Goal: Find specific page/section: Find specific page/section

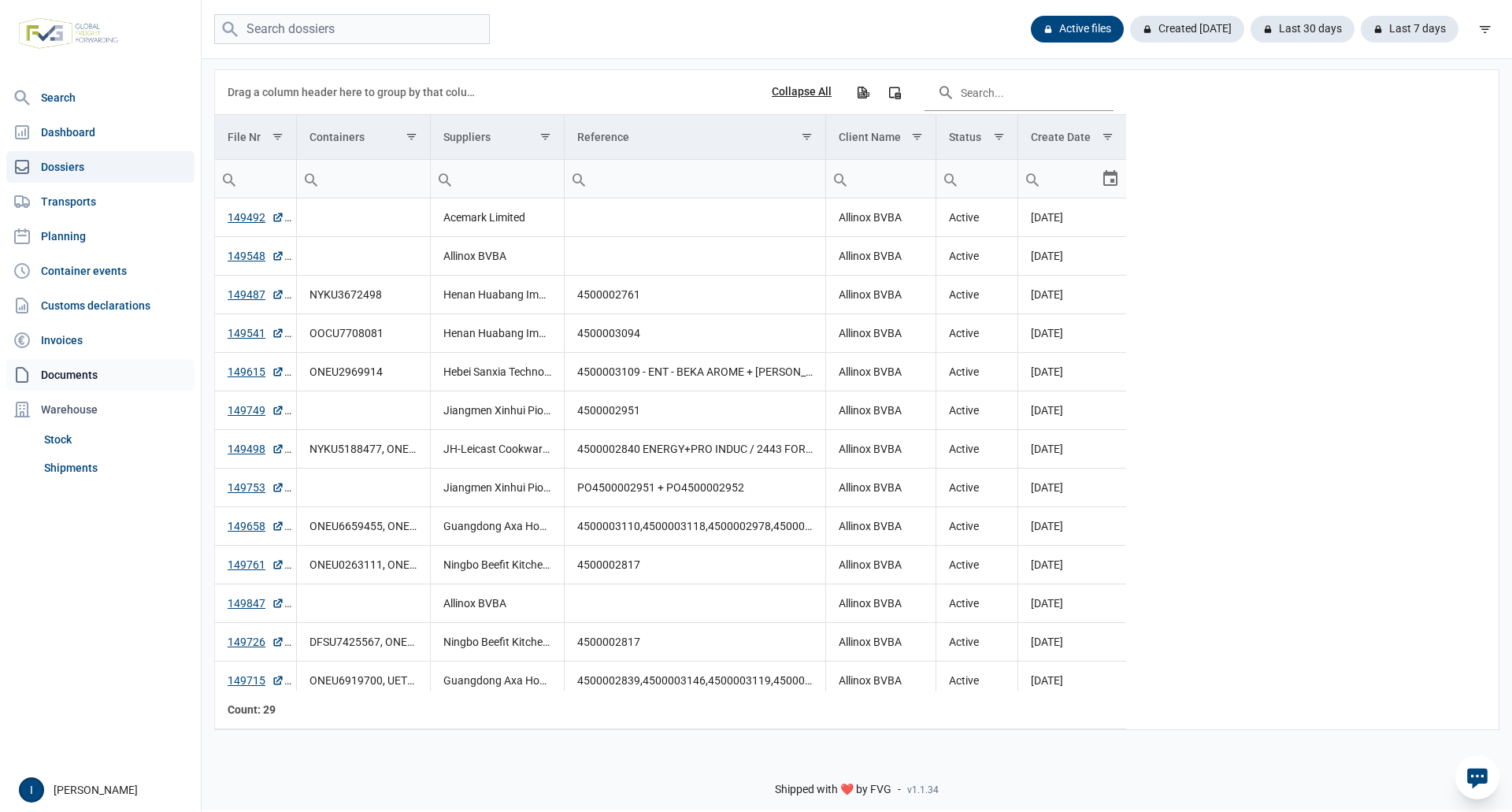
click at [82, 372] on link "Documents" at bounding box center [100, 375] width 188 height 32
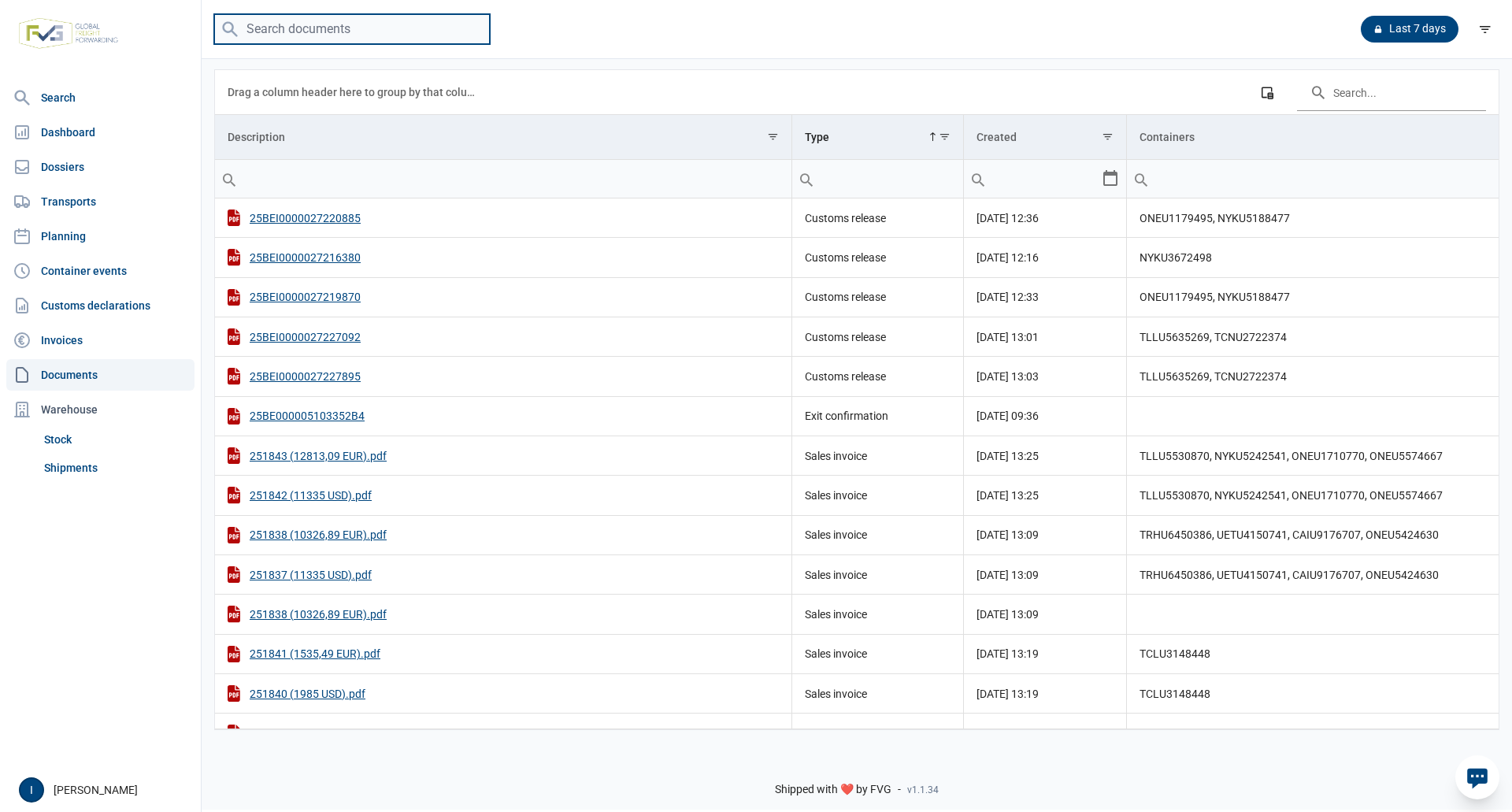
click at [329, 28] on input "search" at bounding box center [352, 29] width 276 height 31
type input "GAOU6553771"
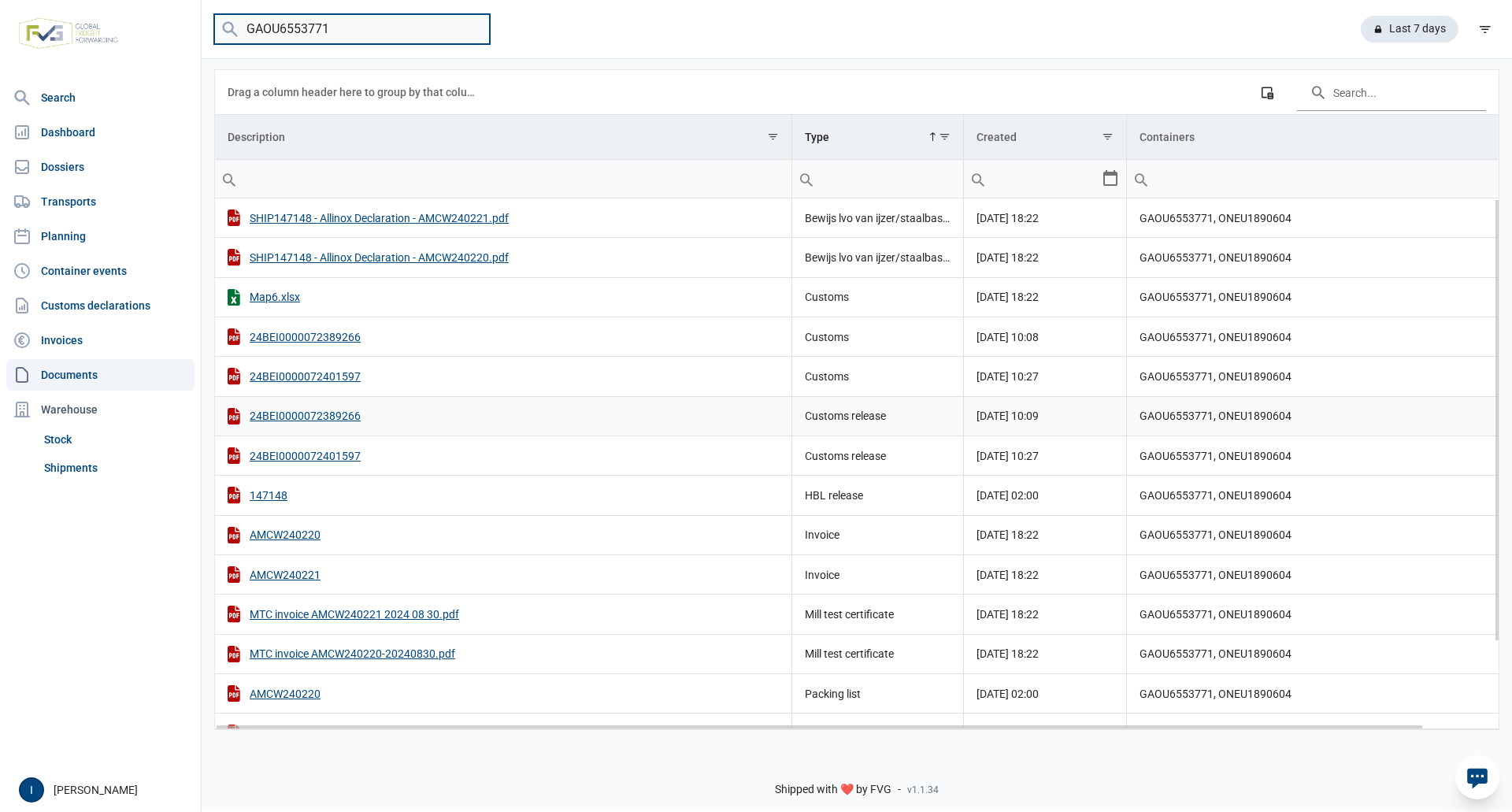
scroll to position [79, 0]
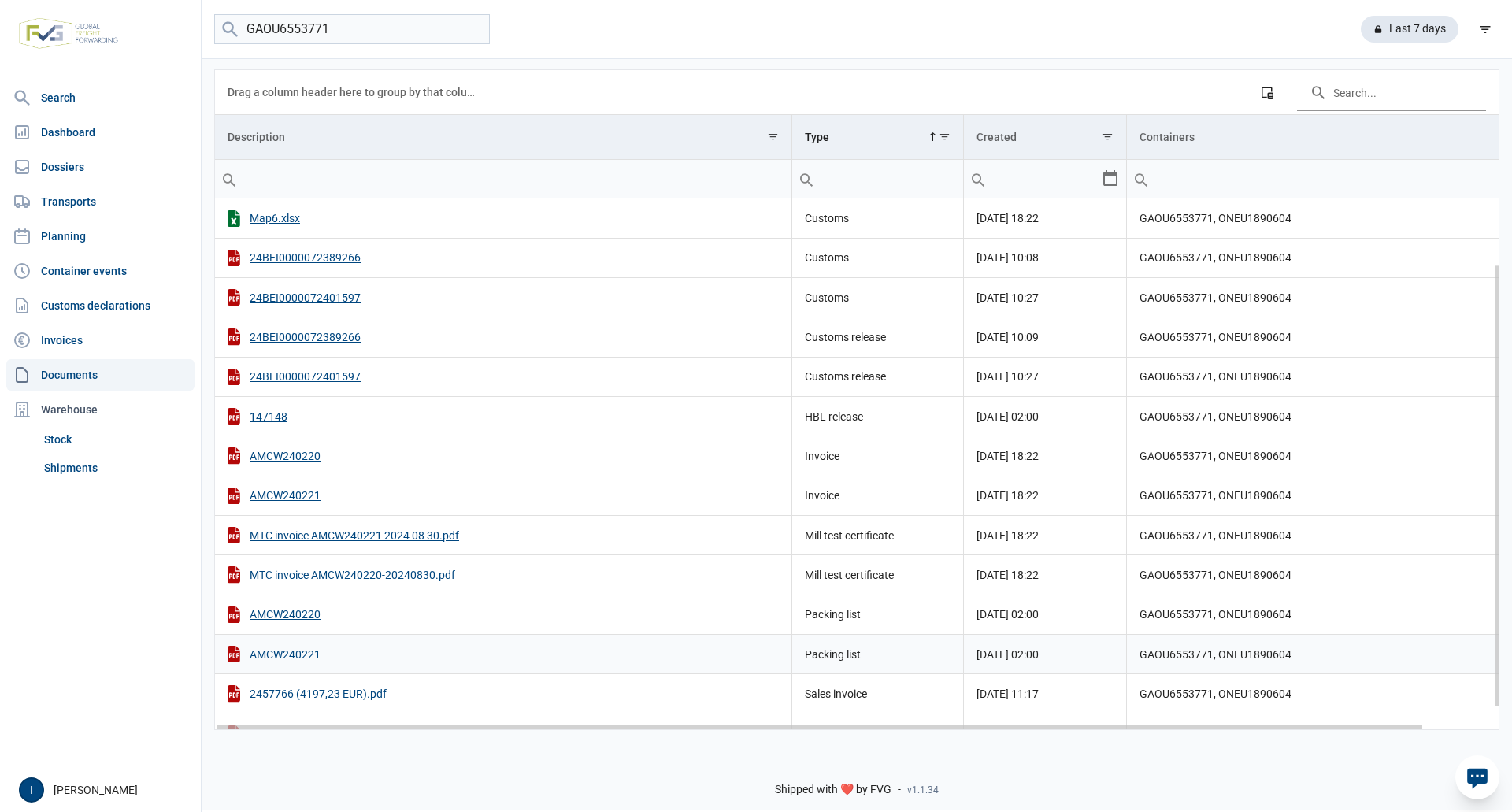
click at [294, 656] on div "AMCW240221" at bounding box center [502, 654] width 551 height 17
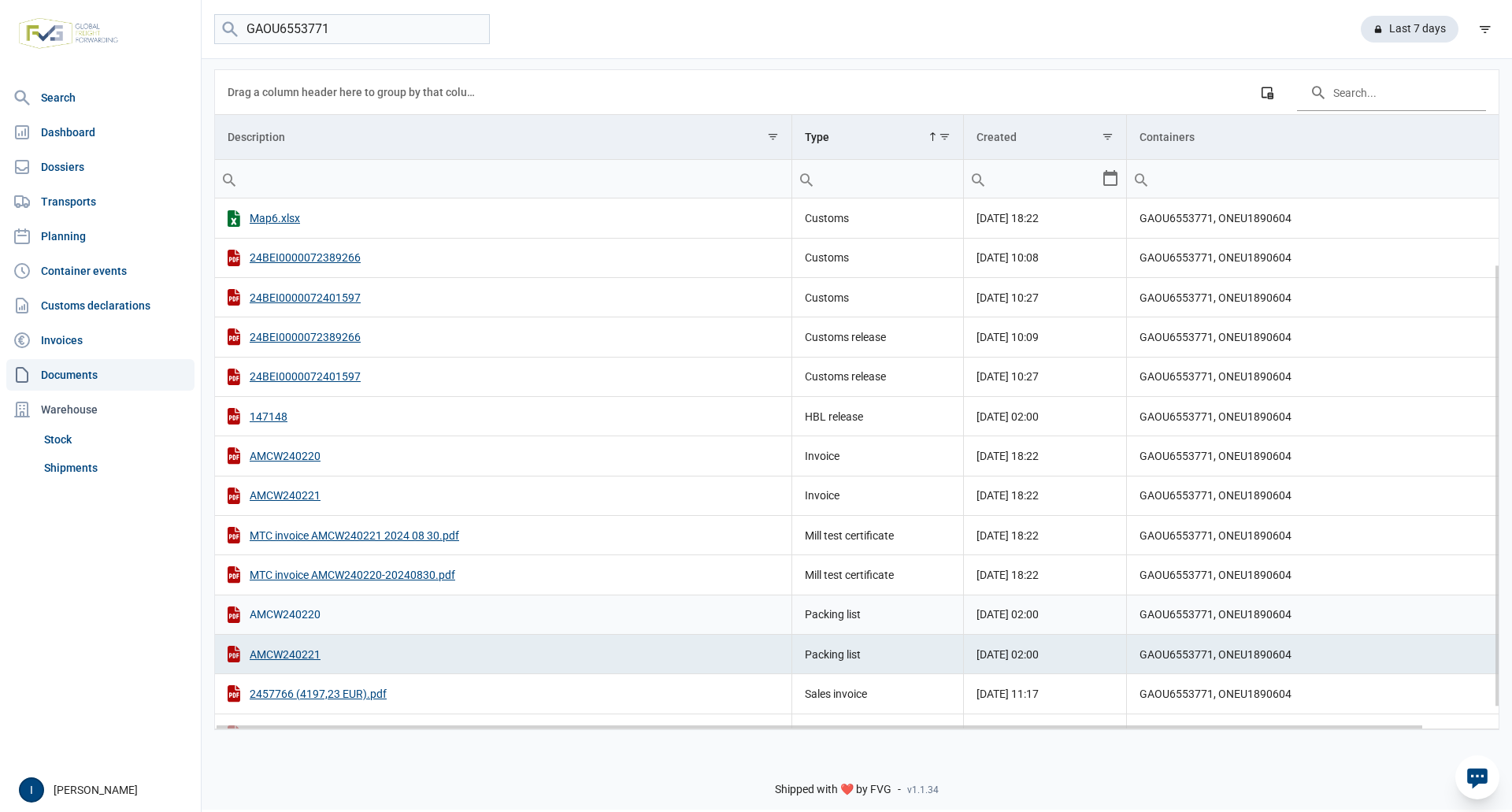
click at [305, 616] on div "AMCW240220" at bounding box center [502, 615] width 551 height 17
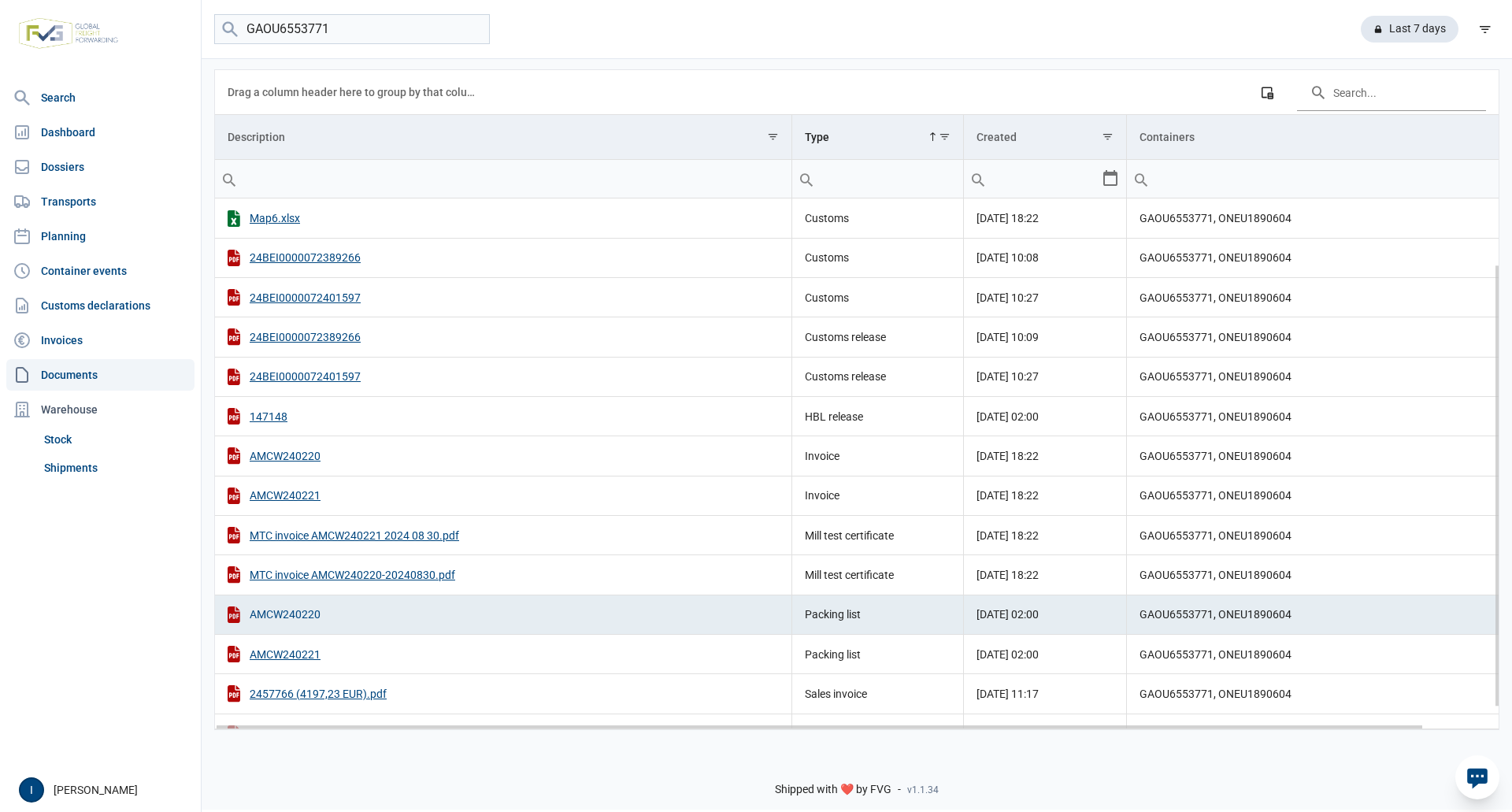
click at [305, 616] on div "AMCW240220" at bounding box center [502, 615] width 551 height 17
click at [299, 457] on div "AMCW240220" at bounding box center [502, 455] width 551 height 17
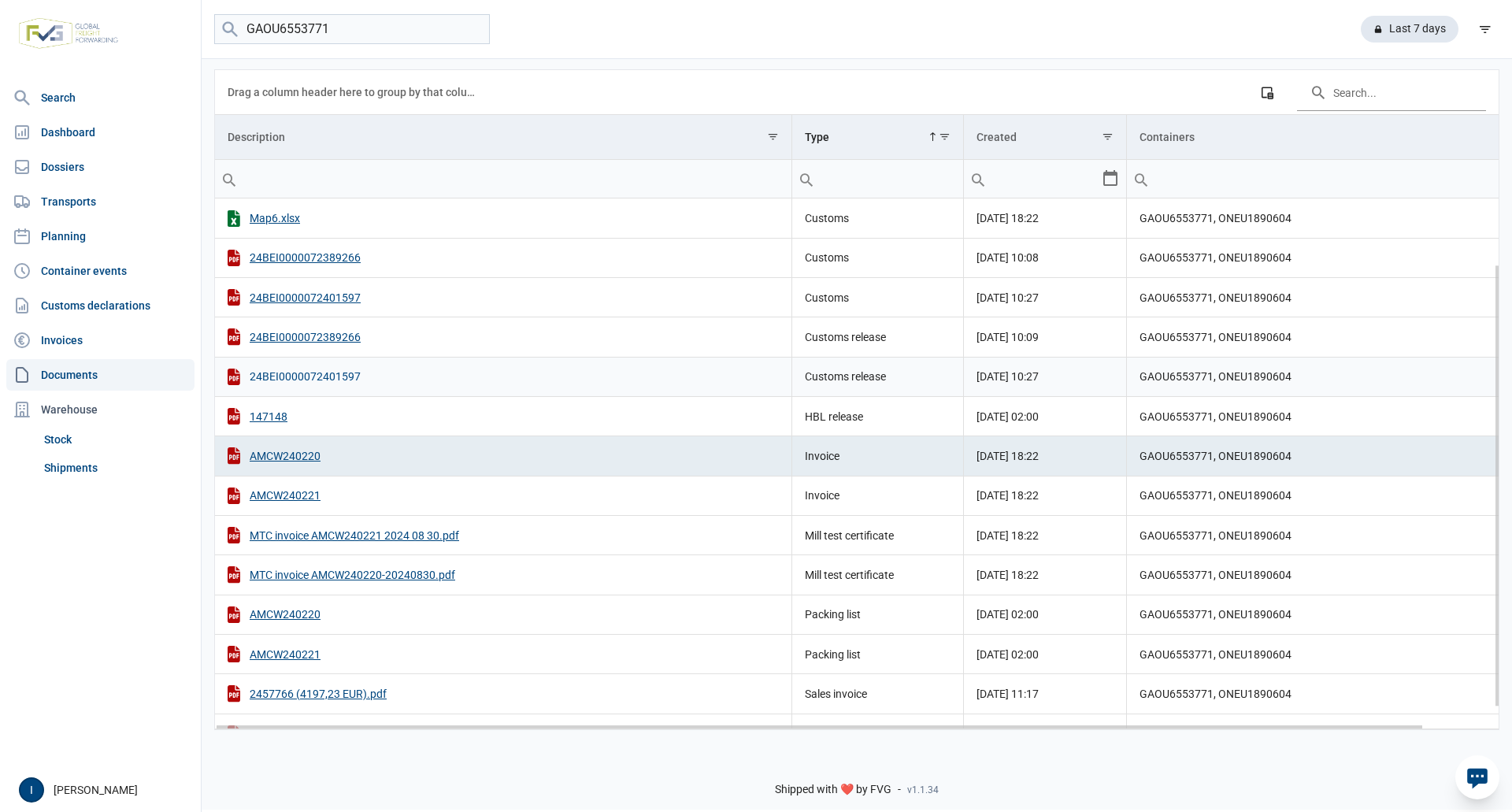
click at [343, 378] on div "24BEI0000072401597" at bounding box center [502, 377] width 551 height 17
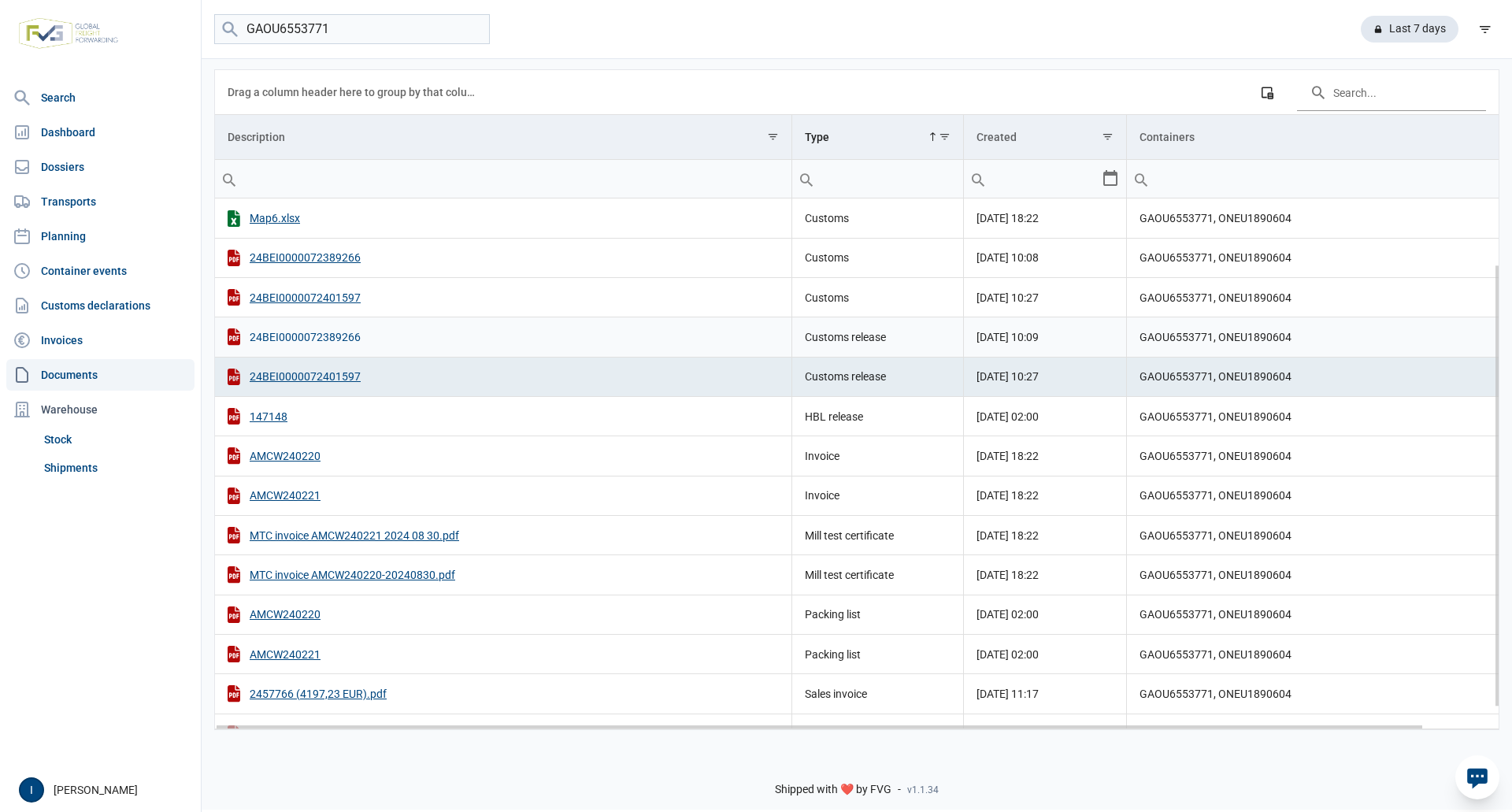
click at [343, 336] on div "24BEI0000072389266" at bounding box center [502, 337] width 551 height 17
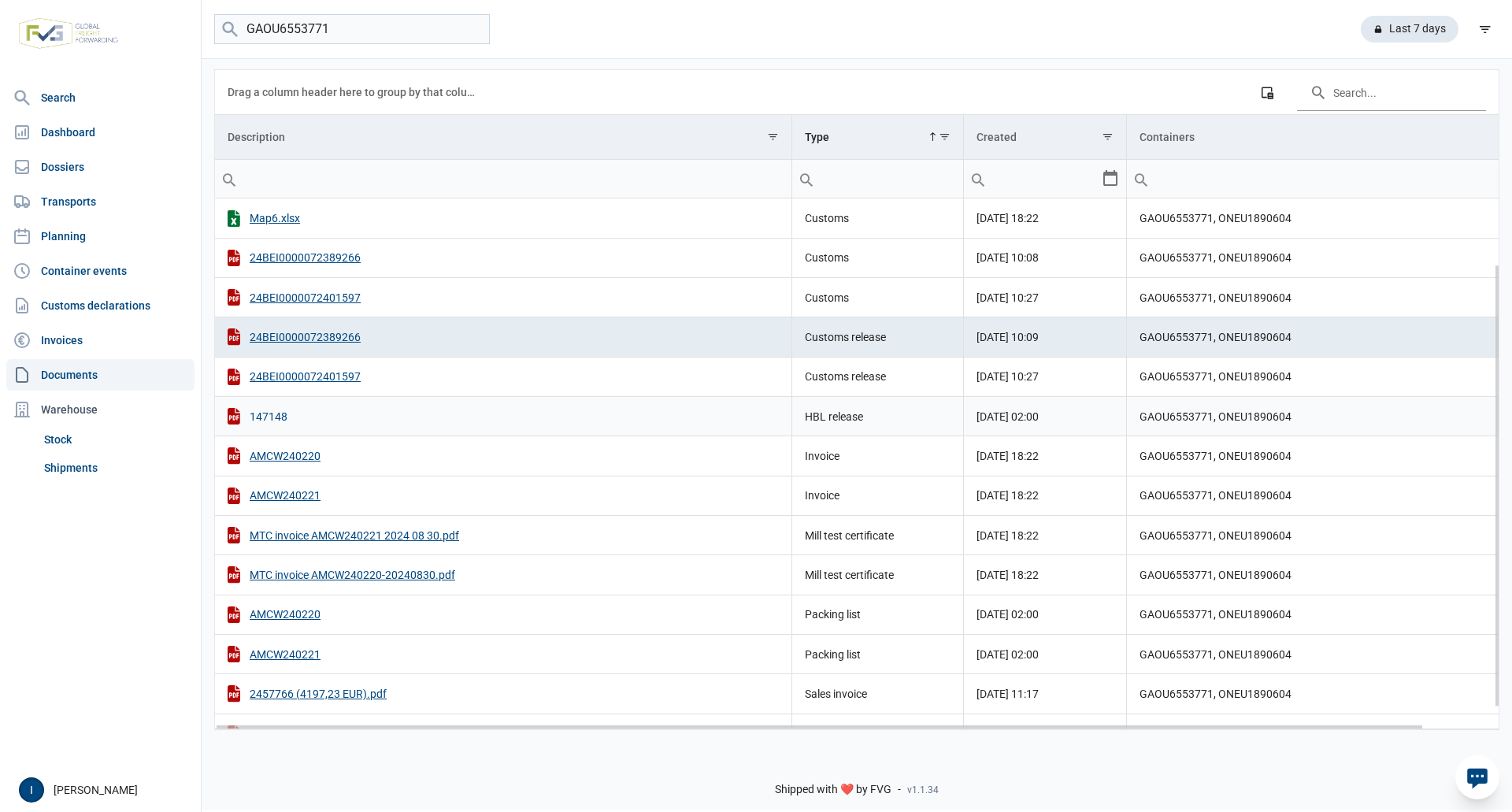
click at [271, 416] on div "147148" at bounding box center [502, 415] width 551 height 17
